Goal: Use online tool/utility: Utilize a website feature to perform a specific function

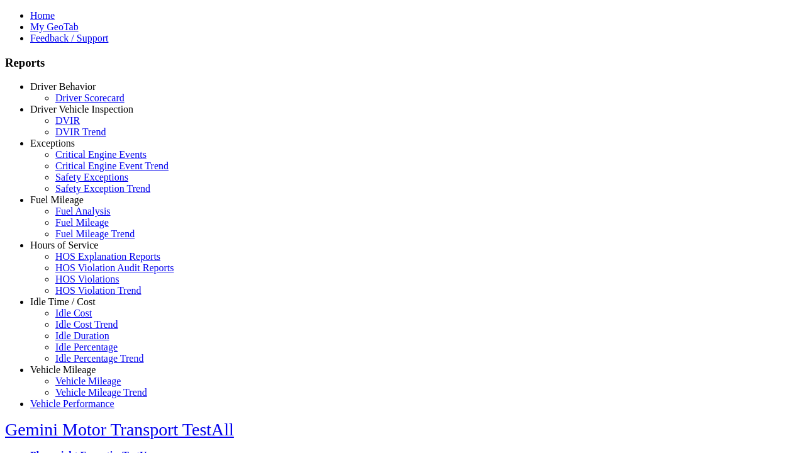
click at [72, 307] on link "Idle Time / Cost" at bounding box center [62, 301] width 65 height 11
click at [82, 318] on link "Idle Cost" at bounding box center [73, 312] width 36 height 11
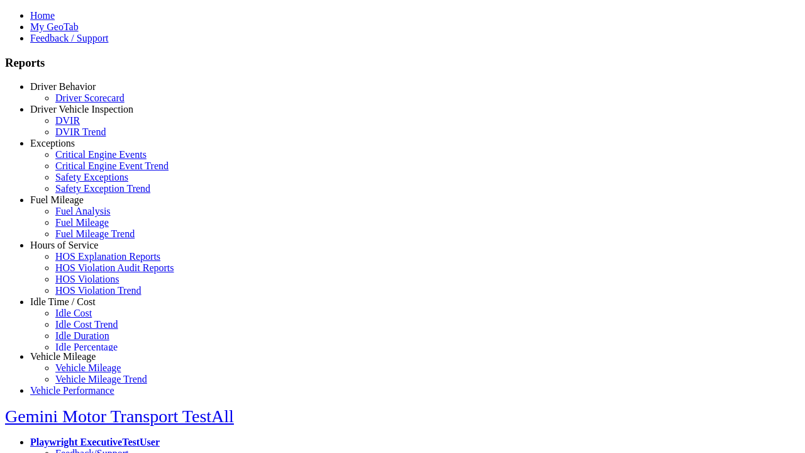
scroll to position [5, 0]
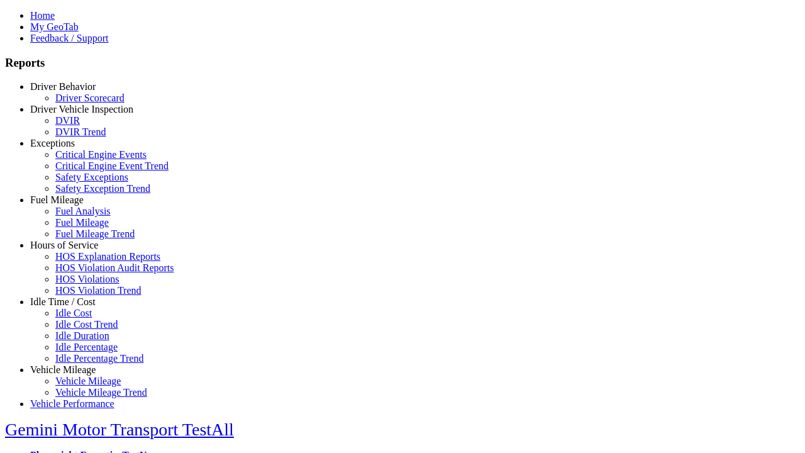
select select
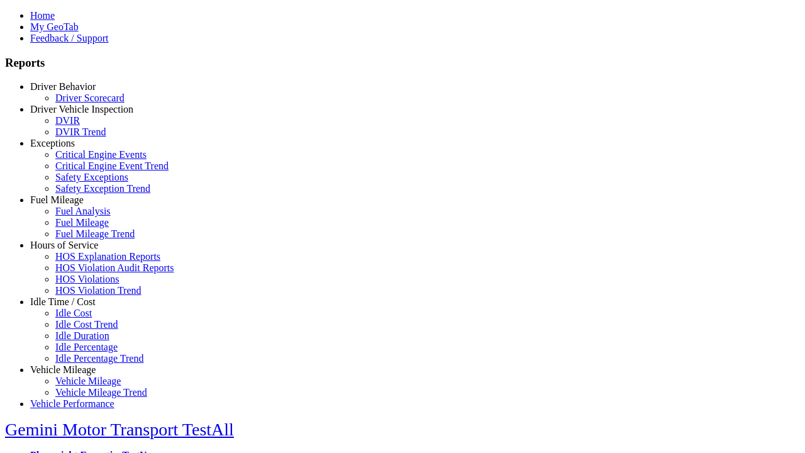
select select
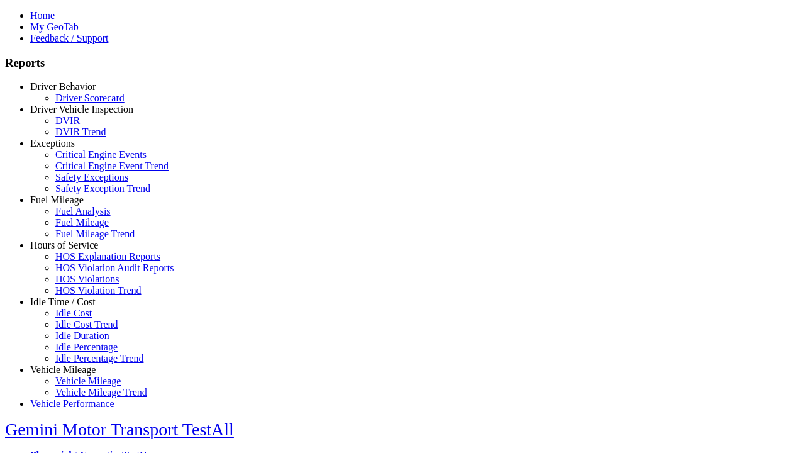
select select "**"
